Goal: Task Accomplishment & Management: Complete application form

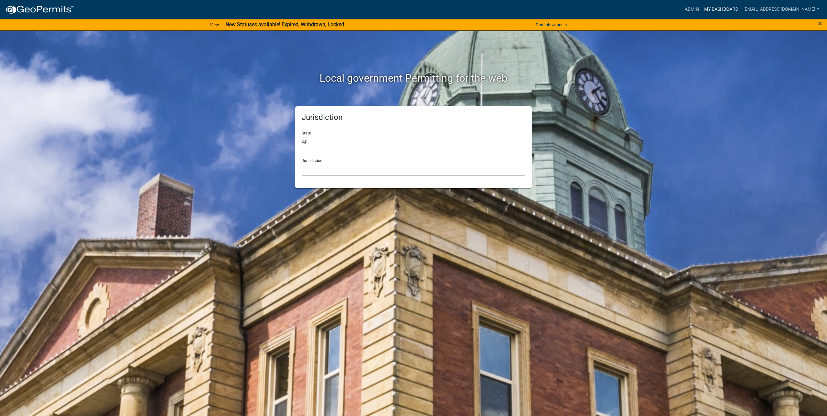
click at [722, 9] on link "My Dashboard" at bounding box center [721, 9] width 39 height 12
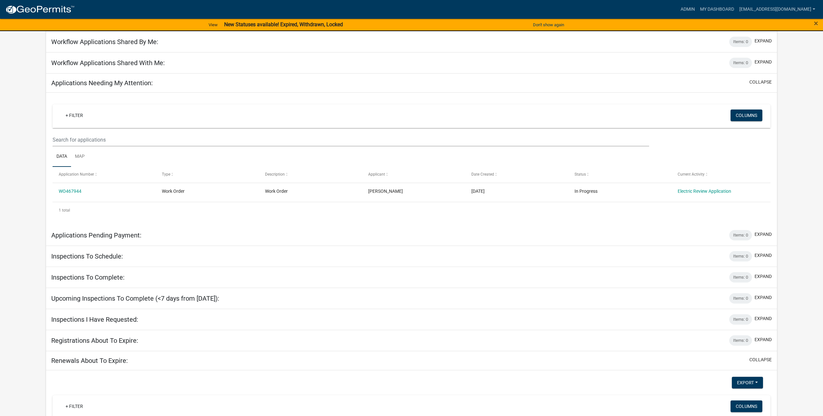
scroll to position [42, 0]
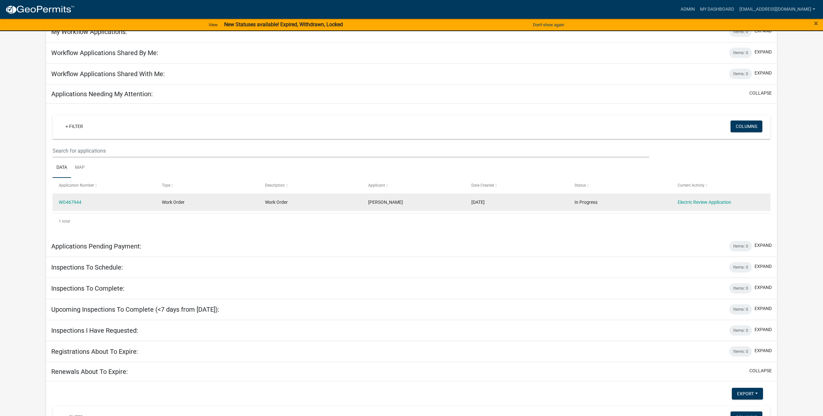
click at [713, 198] on datatable-body-cell "Electric Review Application" at bounding box center [722, 202] width 103 height 17
click at [721, 201] on link "Electric Review Application" at bounding box center [703, 202] width 53 height 5
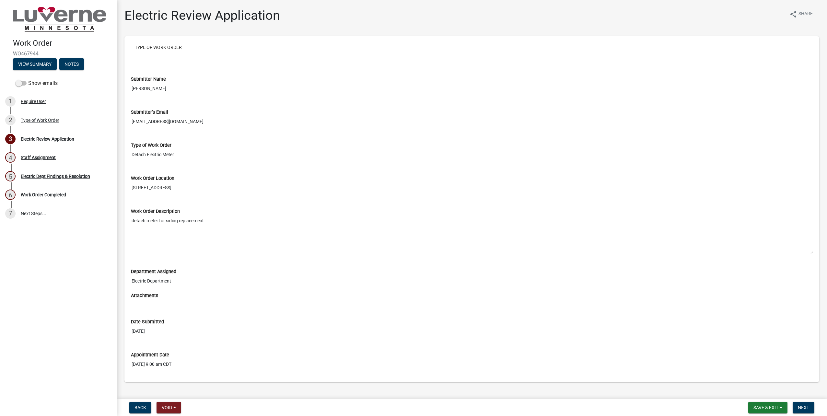
type input "[EMAIL_ADDRESS][DOMAIN_NAME]"
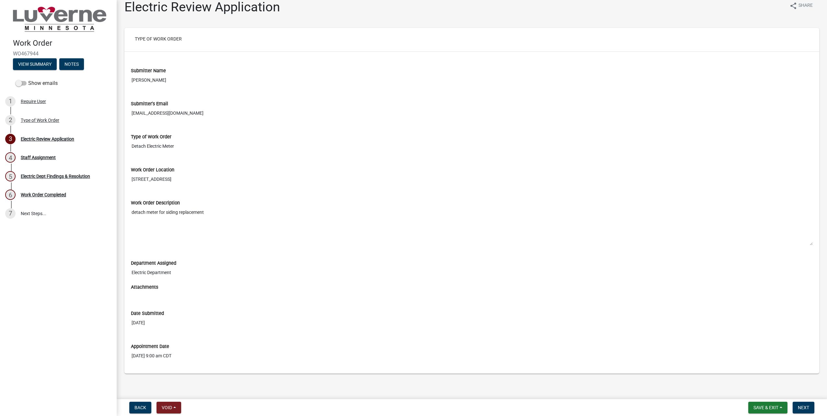
scroll to position [11, 0]
click at [806, 404] on button "Next" at bounding box center [804, 408] width 22 height 12
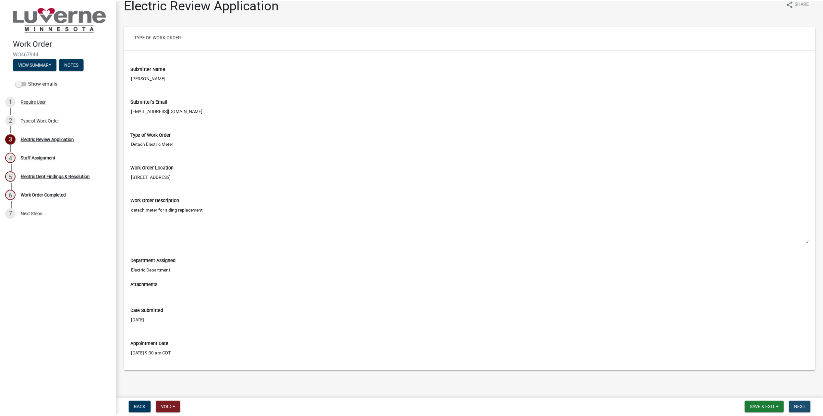
scroll to position [0, 0]
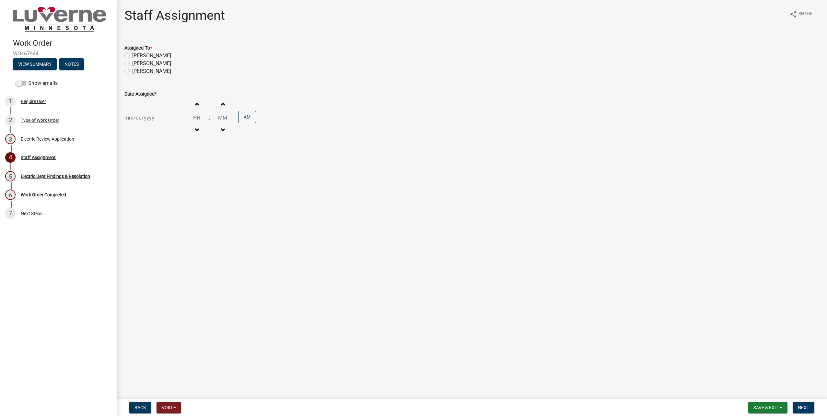
click at [145, 55] on label "[PERSON_NAME]" at bounding box center [151, 56] width 39 height 8
click at [136, 55] on input "[PERSON_NAME]" at bounding box center [134, 54] width 4 height 4
radio input "true"
click at [159, 117] on div at bounding box center [154, 117] width 59 height 13
select select "8"
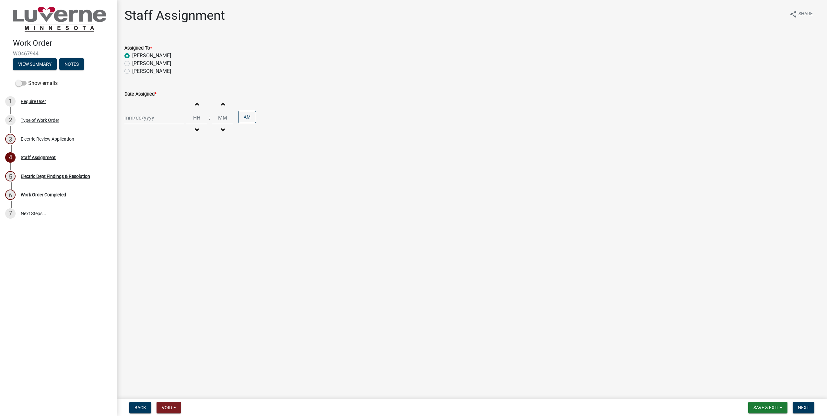
select select "2025"
click at [174, 178] on div "15" at bounding box center [172, 173] width 10 height 10
type input "[DATE]"
click at [192, 117] on input "Hours" at bounding box center [196, 117] width 21 height 13
click at [140, 113] on div "[DATE]" at bounding box center [154, 117] width 59 height 13
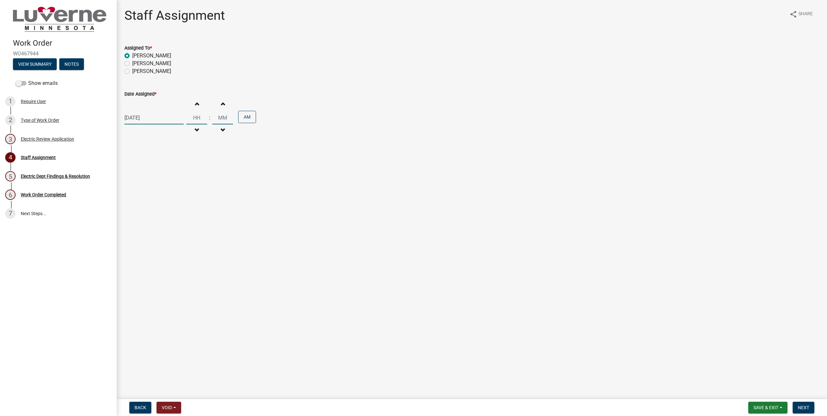
select select "8"
select select "2025"
click at [170, 184] on div "22" at bounding box center [172, 183] width 10 height 10
type input "[DATE]"
click at [193, 113] on input "Hours" at bounding box center [196, 117] width 21 height 13
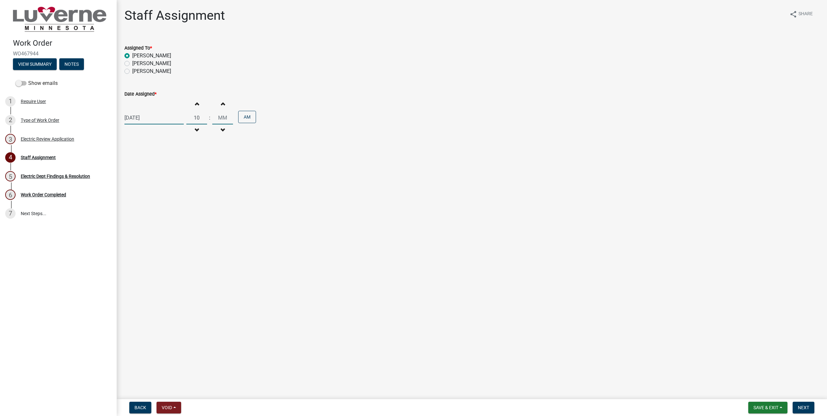
type input "10"
type input "00"
click at [773, 409] on span "Save & Exit" at bounding box center [766, 407] width 25 height 5
click at [768, 396] on button "Save & Exit" at bounding box center [762, 391] width 52 height 16
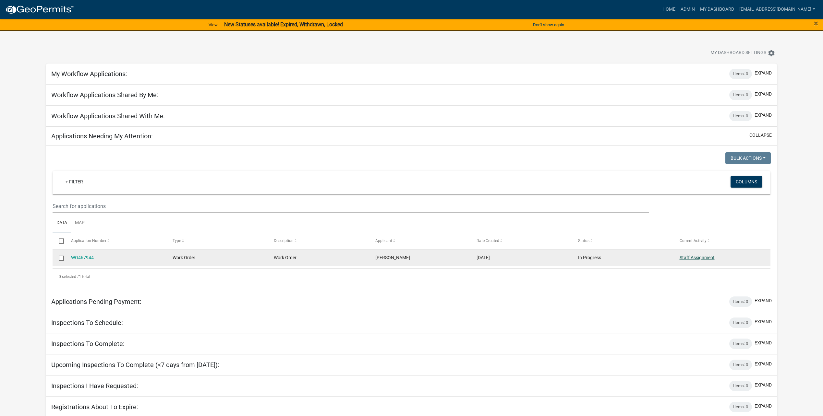
click at [692, 259] on link "Staff Assignment" at bounding box center [696, 257] width 35 height 5
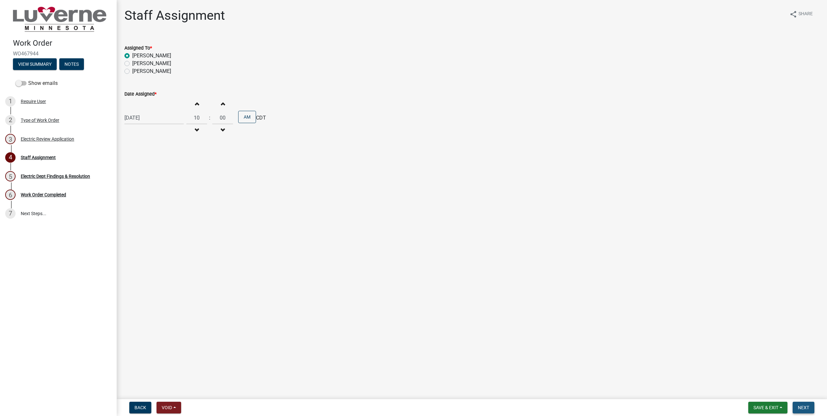
click at [799, 406] on span "Next" at bounding box center [803, 407] width 11 height 5
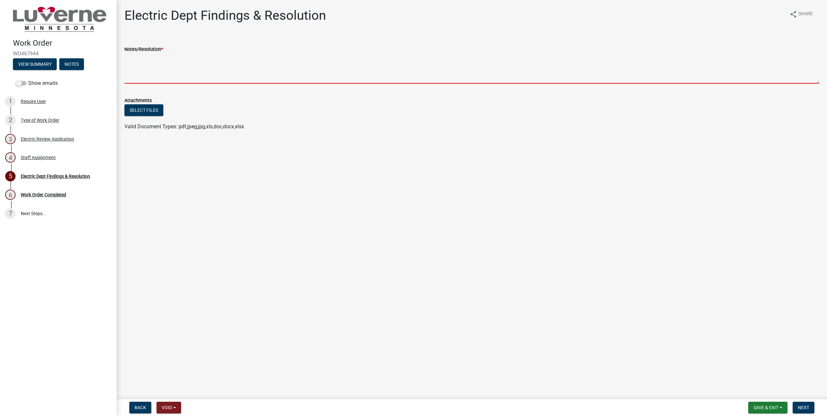
click at [177, 74] on textarea "Notes/Resolution *" at bounding box center [472, 68] width 695 height 30
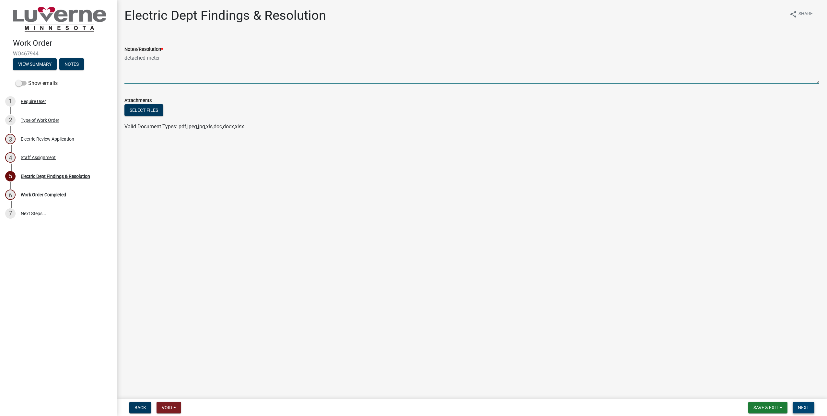
type textarea "detached meter"
click at [799, 409] on span "Next" at bounding box center [803, 407] width 11 height 5
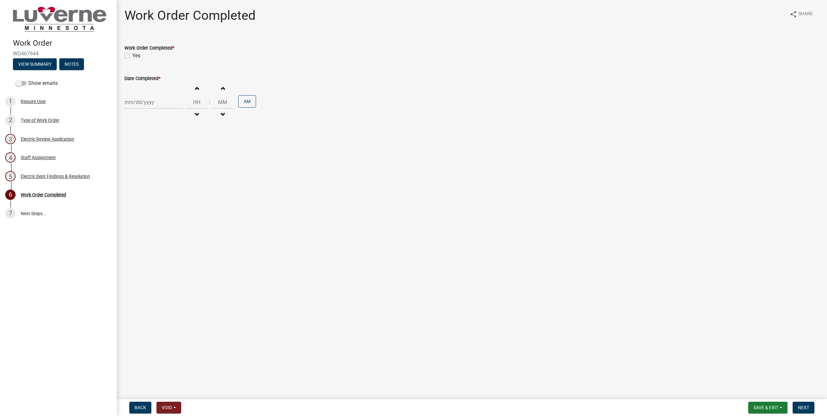
click at [132, 56] on label "Yes" at bounding box center [136, 56] width 8 height 8
click at [132, 56] on input "Yes" at bounding box center [134, 54] width 4 height 4
checkbox input "true"
select select "8"
select select "2025"
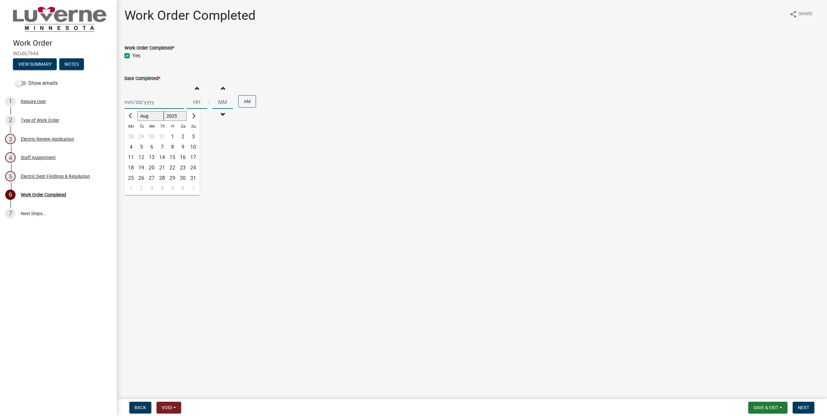
click at [145, 99] on div "[PERSON_NAME] Feb Mar Apr [PERSON_NAME][DATE] Oct Nov [DATE] 1526 1527 1528 152…" at bounding box center [154, 102] width 59 height 13
click at [175, 168] on div "22" at bounding box center [172, 168] width 10 height 10
type input "[DATE]"
click at [189, 107] on input "Hours" at bounding box center [196, 102] width 21 height 13
type input "10"
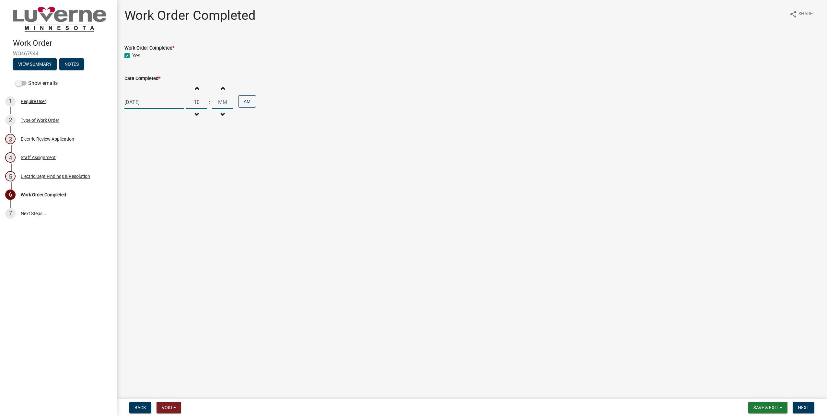
type input "00"
click at [802, 405] on span "Next" at bounding box center [803, 407] width 11 height 5
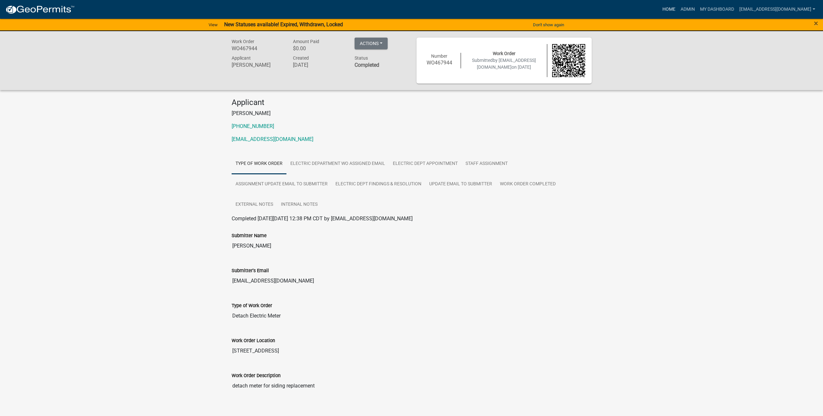
click at [665, 6] on link "Home" at bounding box center [668, 9] width 18 height 12
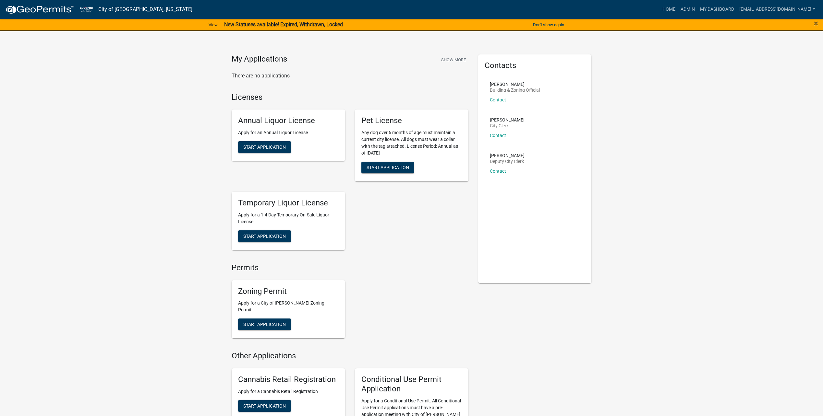
drag, startPoint x: 740, startPoint y: 270, endPoint x: 738, endPoint y: 218, distance: 52.2
click at [757, 1] on nav "City of [GEOGRAPHIC_DATA], [US_STATE] more_horiz Home Admin My Dashboard [EMAIL…" at bounding box center [411, 9] width 823 height 19
click at [754, 7] on link "[EMAIL_ADDRESS][DOMAIN_NAME]" at bounding box center [776, 9] width 81 height 12
click at [775, 60] on link "Logout" at bounding box center [792, 63] width 52 height 16
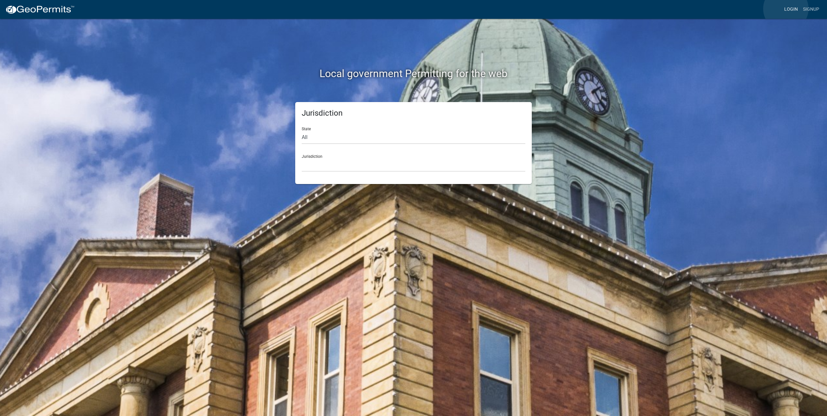
click at [786, 9] on link "Login" at bounding box center [791, 9] width 19 height 12
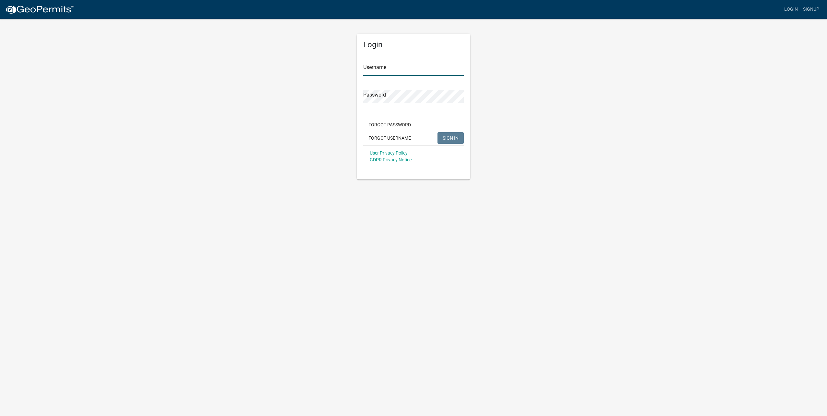
click at [395, 71] on input "Username" at bounding box center [413, 69] width 101 height 13
click at [434, 70] on input "[EMAIL_ADDRESS][DOMAIN_NAME]" at bounding box center [413, 69] width 101 height 13
type input "[EMAIL_ADDRESS][DOMAIN_NAME]"
click at [440, 136] on button "SIGN IN" at bounding box center [451, 138] width 26 height 12
